Goal: Find specific page/section: Find specific page/section

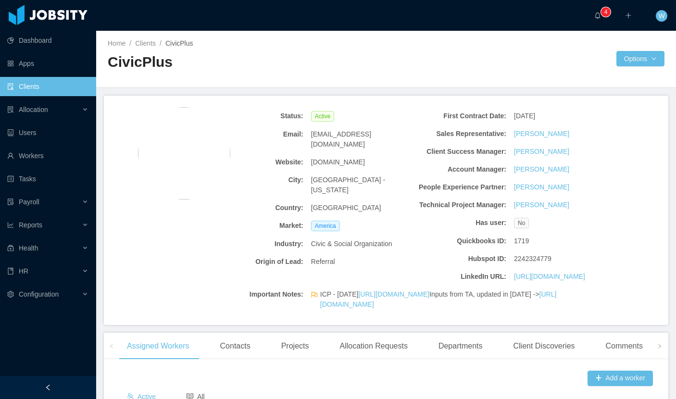
scroll to position [544, 0]
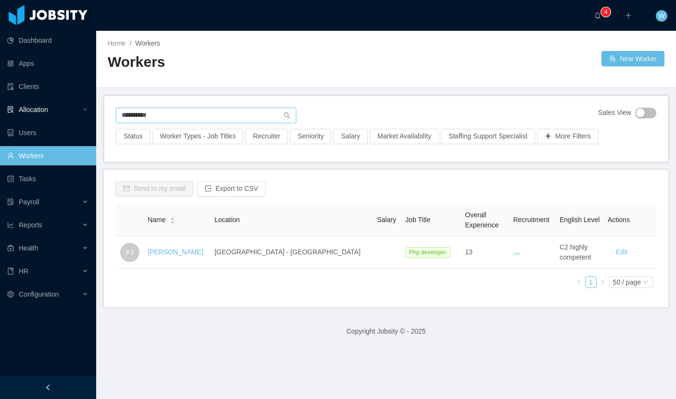
drag, startPoint x: 167, startPoint y: 118, endPoint x: 92, endPoint y: 113, distance: 75.6
click at [92, 113] on section "**********" at bounding box center [338, 199] width 676 height 399
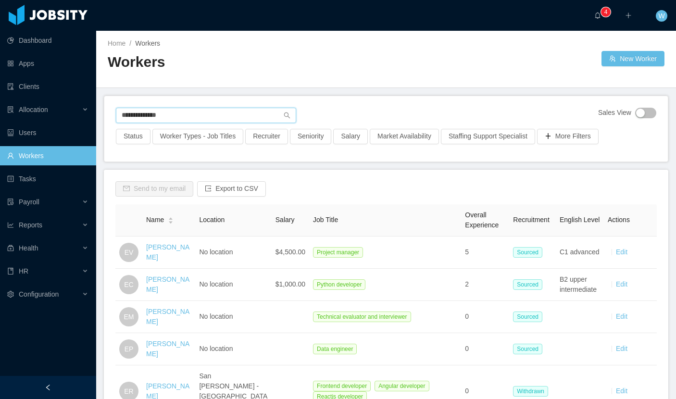
type input "**********"
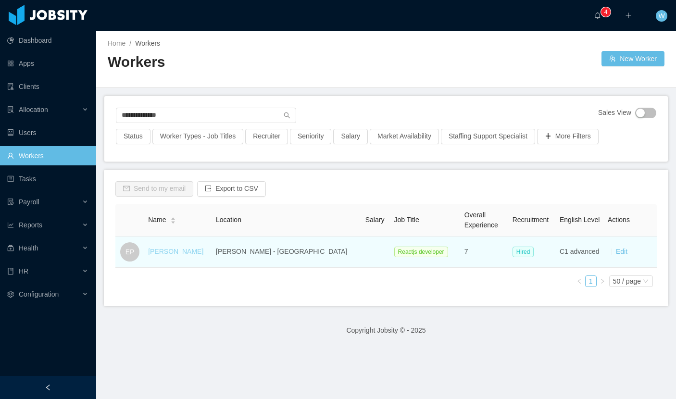
click at [177, 254] on link "Edwin Poueriet" at bounding box center [175, 251] width 55 height 8
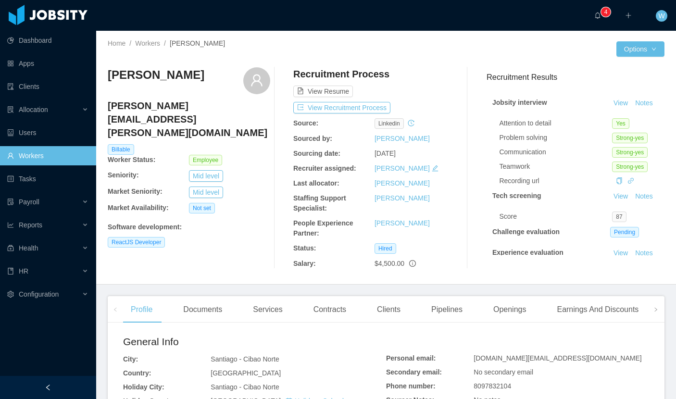
drag, startPoint x: 190, startPoint y: 74, endPoint x: 109, endPoint y: 70, distance: 81.3
click at [103, 71] on div "Home / Workers / Edwin Poueriet / Options Edwin Poueriet edwin.poueriet@jobsity…" at bounding box center [386, 158] width 580 height 254
copy h3 "Edwin Poueriet"
click at [647, 50] on button "Options" at bounding box center [640, 48] width 48 height 15
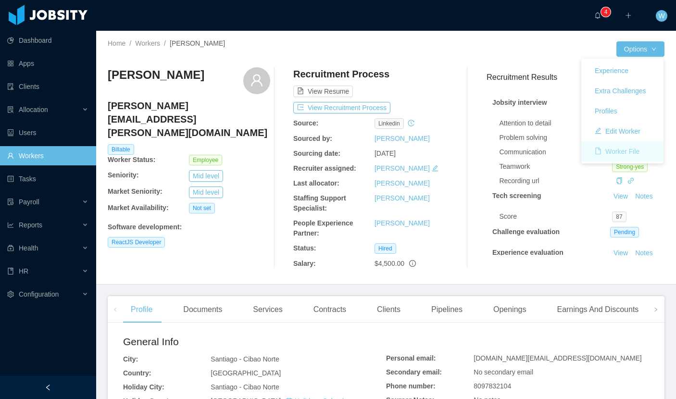
click at [625, 150] on button "Worker File" at bounding box center [617, 151] width 60 height 15
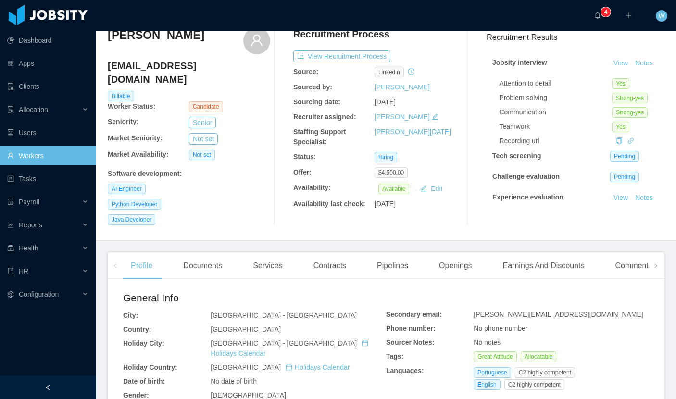
scroll to position [44, 0]
